Goal: Task Accomplishment & Management: Manage account settings

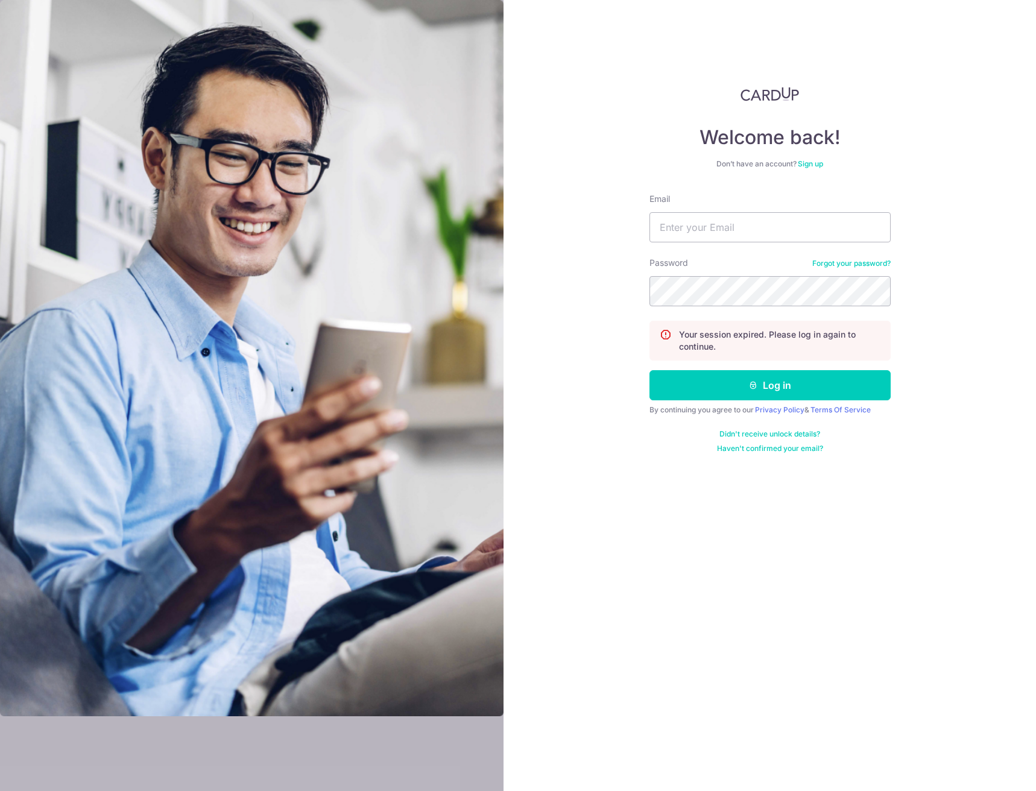
click at [692, 241] on input "Email" at bounding box center [770, 227] width 241 height 30
type input "[EMAIL_ADDRESS][DOMAIN_NAME]"
click at [650, 370] on button "Log in" at bounding box center [770, 385] width 241 height 30
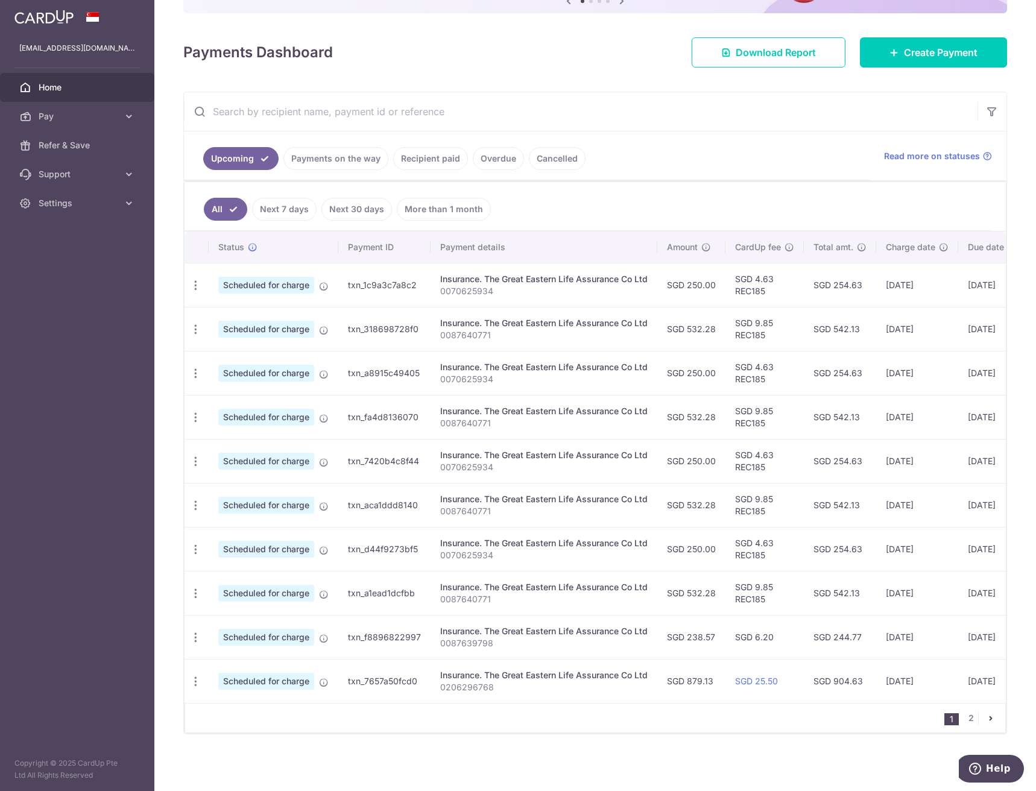
scroll to position [147, 0]
click at [967, 714] on link "2" at bounding box center [971, 718] width 14 height 14
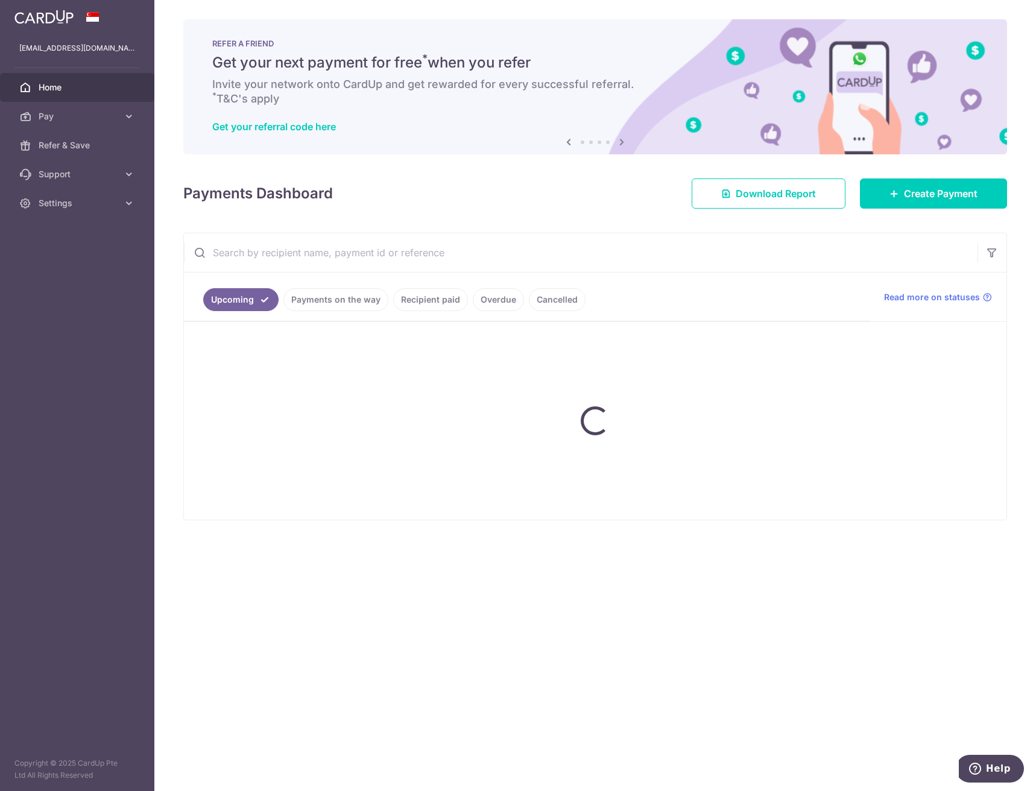
scroll to position [0, 0]
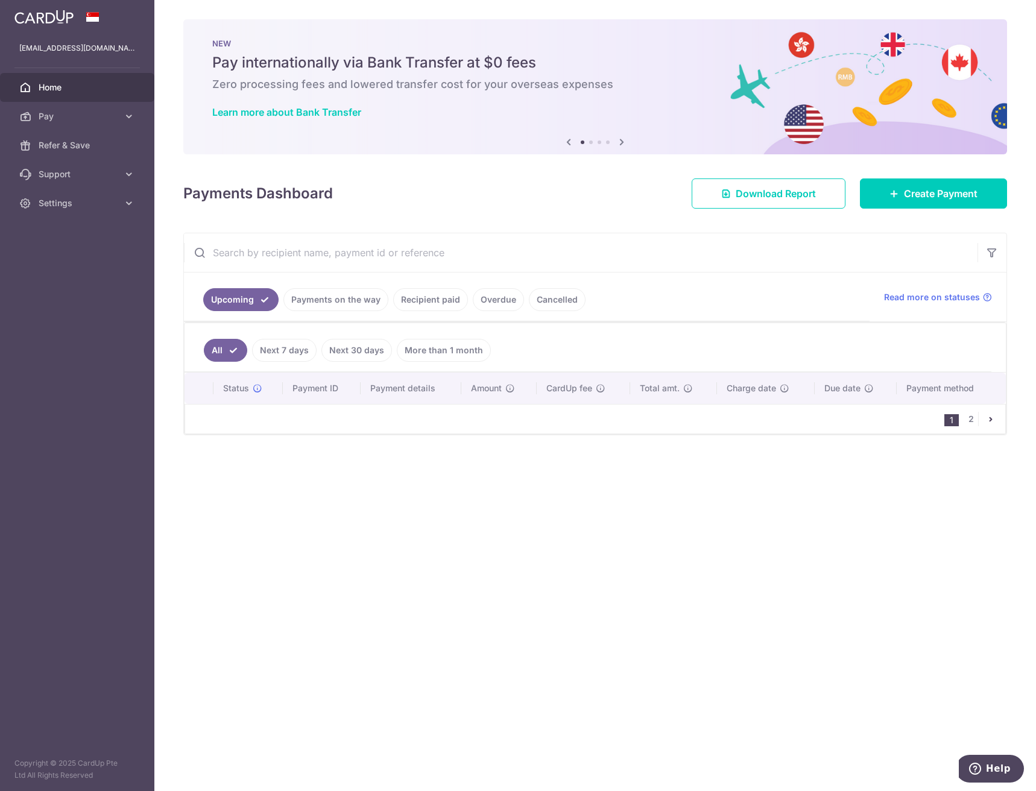
click at [948, 423] on li "1" at bounding box center [951, 420] width 14 height 12
click at [974, 417] on link "2" at bounding box center [971, 419] width 14 height 14
